Goal: Connect with others: Connect with others

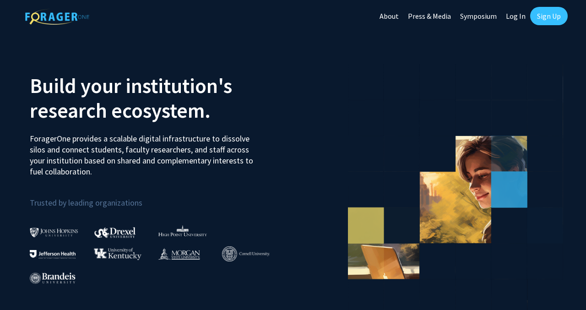
click at [521, 14] on link "Log In" at bounding box center [515, 16] width 29 height 32
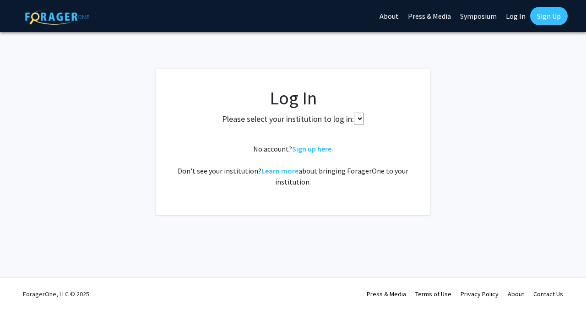
select select
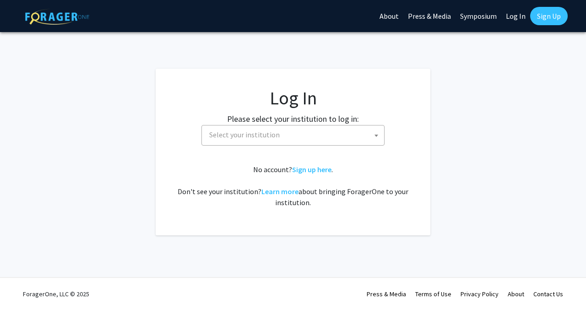
click at [264, 141] on span "Select your institution" at bounding box center [295, 134] width 179 height 19
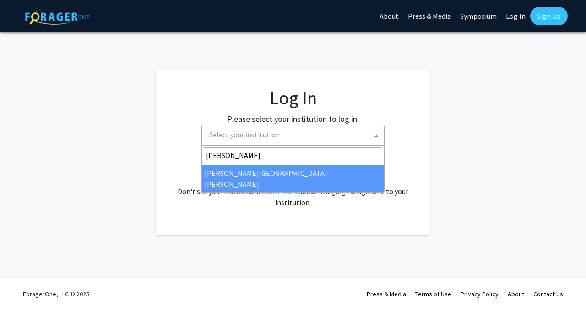
type input "[PERSON_NAME]"
select select "1"
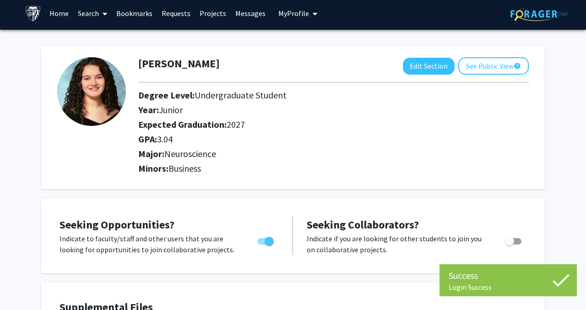
scroll to position [6, 0]
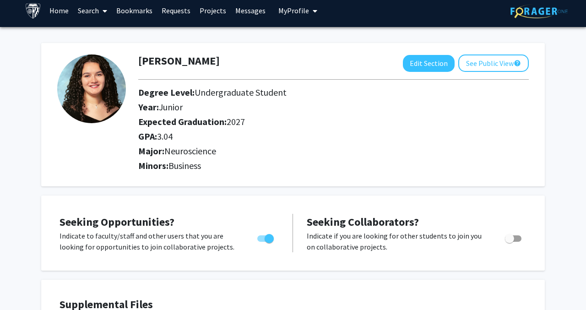
click at [92, 13] on link "Search" at bounding box center [92, 11] width 38 height 32
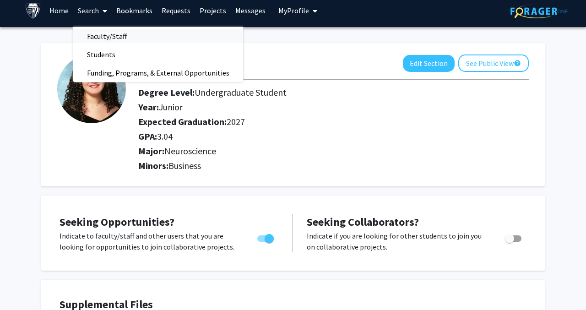
click at [103, 33] on span "Faculty/Staff" at bounding box center [106, 36] width 67 height 18
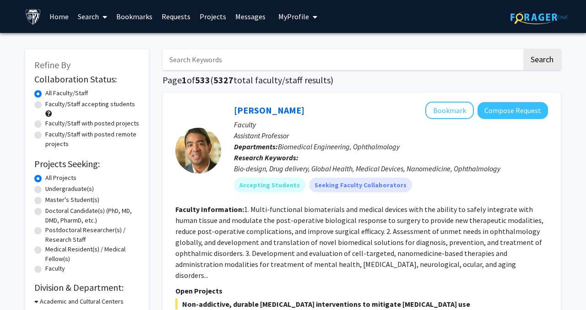
click at [215, 58] on input "Search Keywords" at bounding box center [342, 59] width 359 height 21
type input "neuro clinic"
click at [523, 49] on button "Search" at bounding box center [542, 59] width 38 height 21
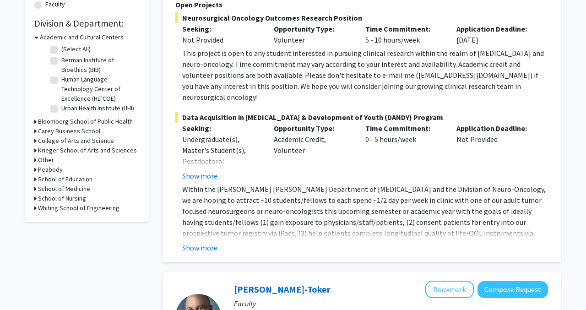
scroll to position [273, 0]
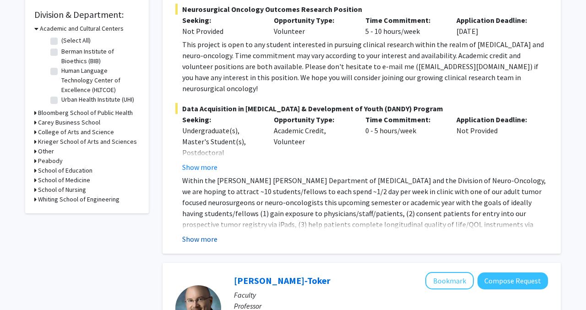
click at [188, 233] on button "Show more" at bounding box center [199, 238] width 35 height 11
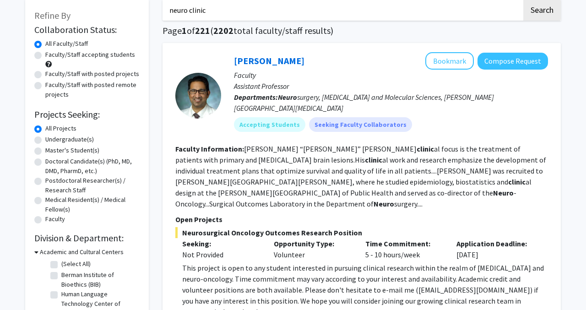
scroll to position [47, 0]
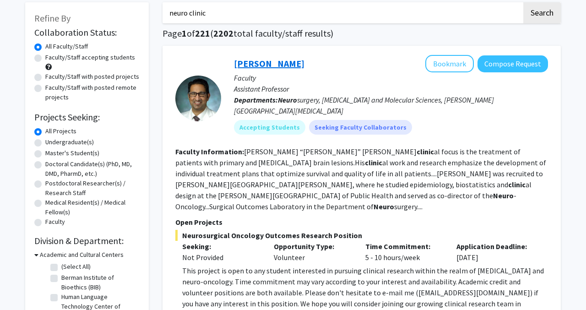
click at [268, 61] on link "Raj Mukherjee" at bounding box center [269, 63] width 71 height 11
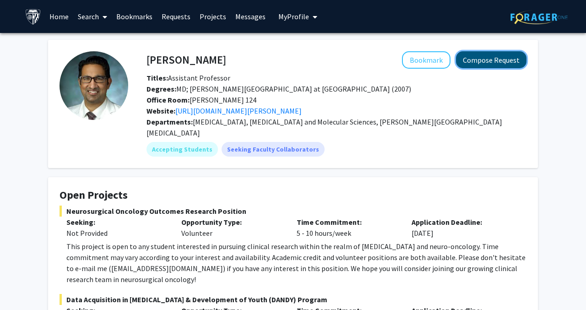
click at [502, 58] on button "Compose Request" at bounding box center [491, 59] width 71 height 17
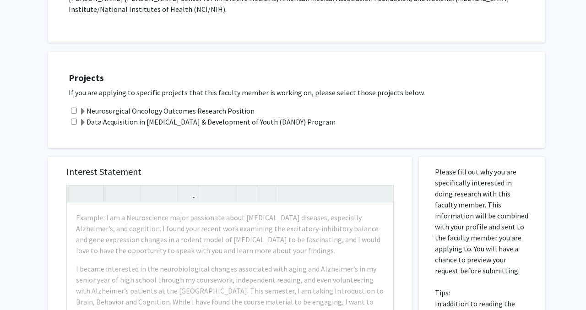
scroll to position [290, 0]
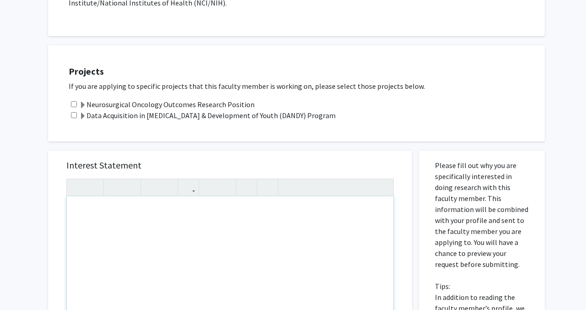
click at [171, 196] on div "Note to users with screen readers: Please press Alt+0 or Option+0 to deactivate…" at bounding box center [230, 301] width 326 height 210
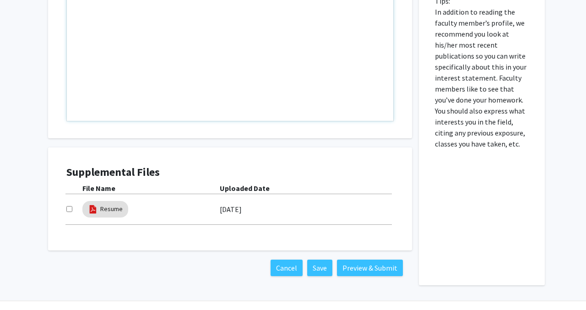
scroll to position [575, 0]
click at [98, 201] on mat-chip "Resume" at bounding box center [105, 209] width 46 height 16
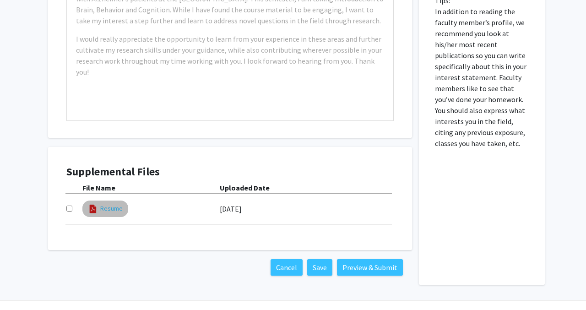
click at [115, 204] on link "Resume" at bounding box center [111, 209] width 22 height 10
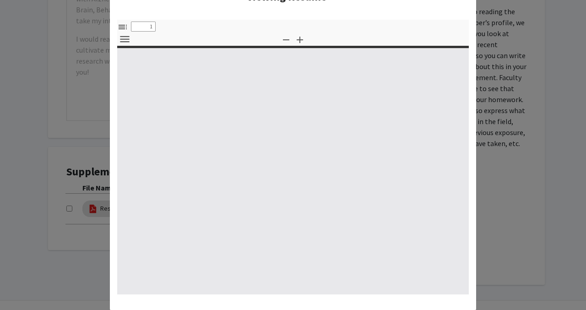
select select "custom"
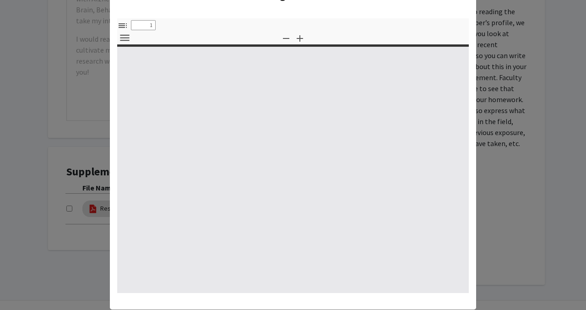
type input "0"
select select "custom"
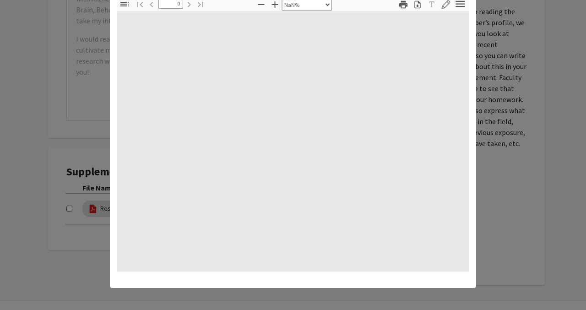
type input "1"
select select "auto"
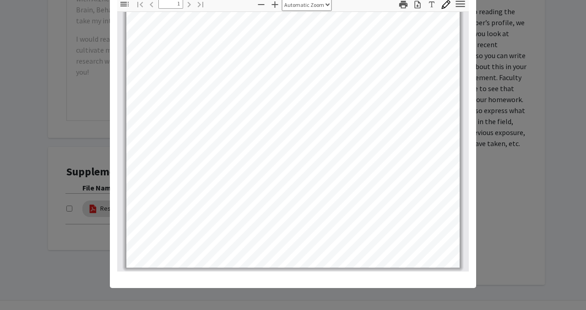
scroll to position [0, 0]
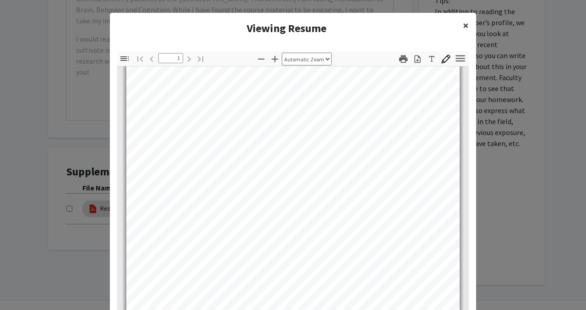
click at [463, 26] on span "×" at bounding box center [466, 25] width 6 height 14
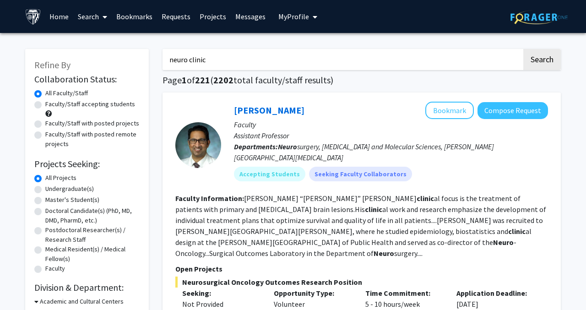
drag, startPoint x: 233, startPoint y: 60, endPoint x: 142, endPoint y: 60, distance: 91.1
click at [45, 188] on label "Undergraduate(s)" at bounding box center [69, 189] width 49 height 10
click at [45, 188] on input "Undergraduate(s)" at bounding box center [48, 187] width 6 height 6
radio input "true"
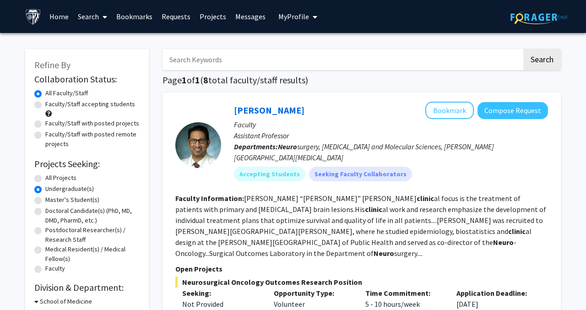
click at [82, 104] on label "Faculty/Staff accepting students" at bounding box center [90, 104] width 90 height 10
click at [51, 104] on input "Faculty/Staff accepting students" at bounding box center [48, 102] width 6 height 6
radio input "true"
